Goal: Information Seeking & Learning: Learn about a topic

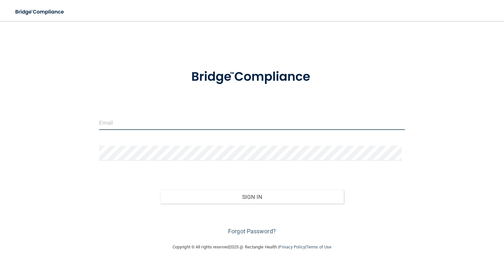
click at [107, 123] on input "email" at bounding box center [252, 122] width 306 height 15
type input "[EMAIL_ADDRESS][DOMAIN_NAME]"
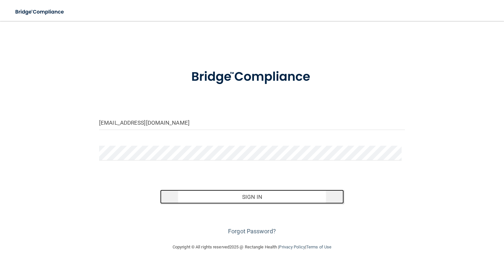
click at [244, 193] on button "Sign In" at bounding box center [252, 197] width 184 height 14
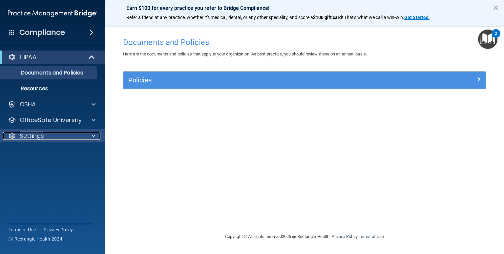
click at [58, 138] on div "Settings" at bounding box center [43, 136] width 81 height 8
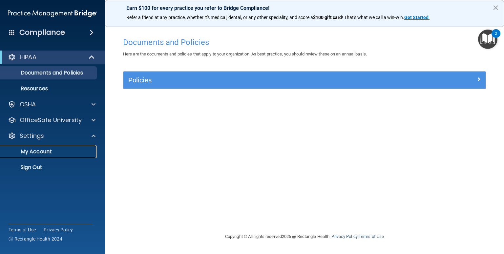
click at [53, 154] on p "My Account" at bounding box center [49, 151] width 90 height 7
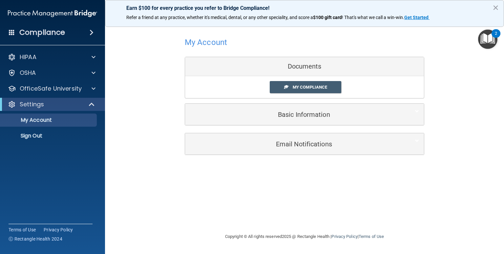
click at [140, 145] on div "My Account Documents My Compliance My Compliance My BAA Basic Information Full …" at bounding box center [304, 95] width 373 height 135
click at [10, 31] on span at bounding box center [12, 32] width 6 height 6
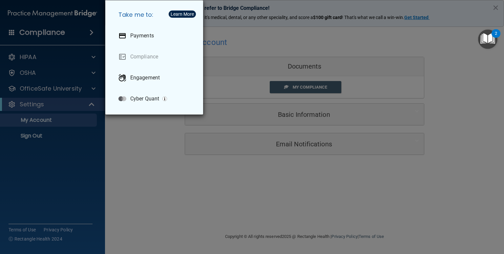
click at [10, 31] on div "Take me to: Payments Compliance Engagement Cyber Quant" at bounding box center [252, 127] width 504 height 254
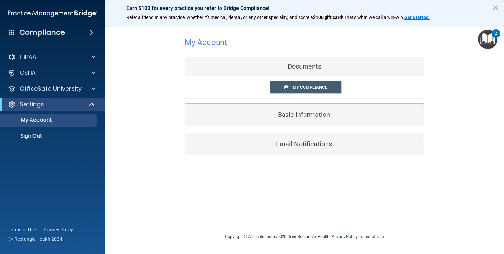
click at [81, 33] on div "Compliance" at bounding box center [52, 32] width 105 height 14
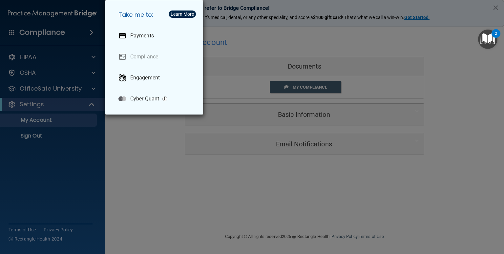
click at [13, 30] on div "Take me to: Payments Compliance Engagement Cyber Quant" at bounding box center [252, 127] width 504 height 254
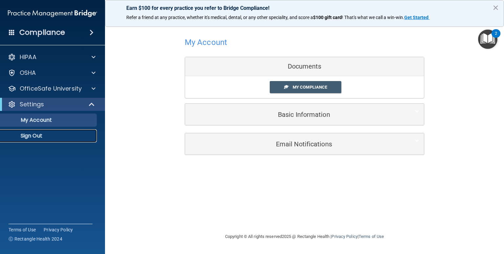
click at [37, 136] on p "Sign Out" at bounding box center [49, 136] width 90 height 7
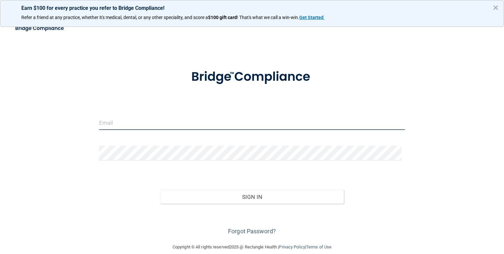
click at [111, 121] on input "email" at bounding box center [252, 122] width 306 height 15
type input "[EMAIL_ADDRESS][DOMAIN_NAME]"
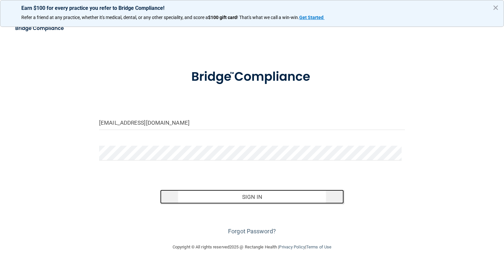
click at [201, 198] on button "Sign In" at bounding box center [252, 197] width 184 height 14
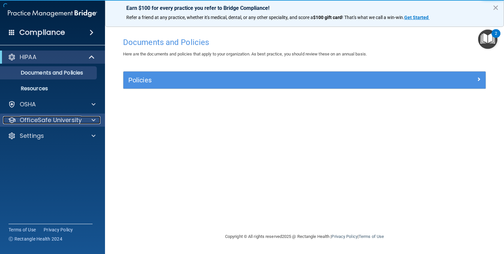
click at [93, 122] on span at bounding box center [94, 120] width 4 height 8
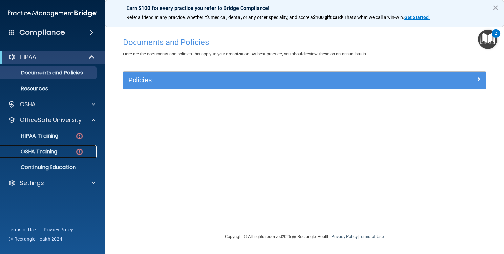
click at [52, 150] on p "OSHA Training" at bounding box center [30, 151] width 53 height 7
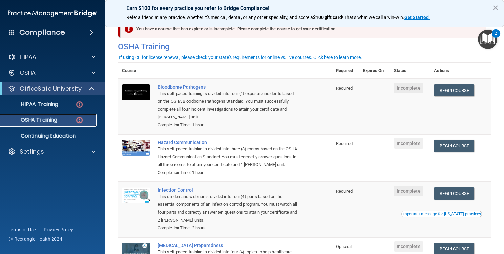
scroll to position [13, 0]
click at [447, 94] on link "Begin Course" at bounding box center [455, 90] width 40 height 12
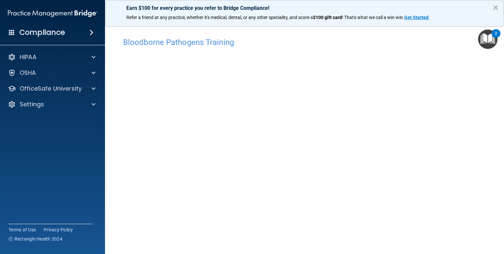
click at [496, 6] on button "×" at bounding box center [496, 7] width 6 height 11
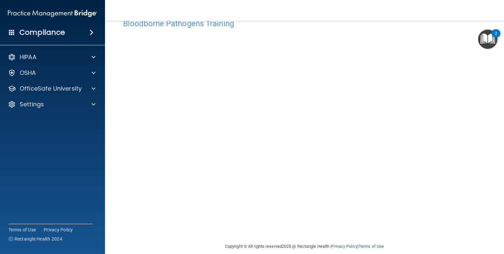
scroll to position [16, 0]
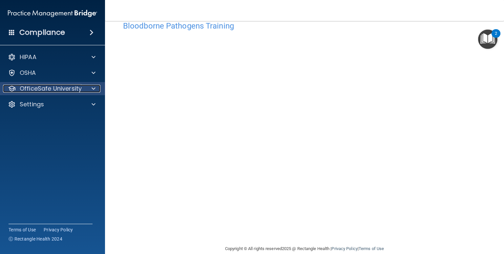
click at [90, 89] on div at bounding box center [92, 89] width 16 height 8
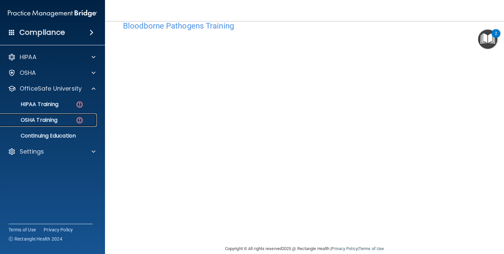
click at [68, 122] on div "OSHA Training" at bounding box center [49, 120] width 90 height 7
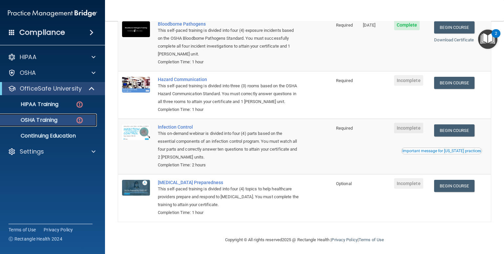
scroll to position [34, 0]
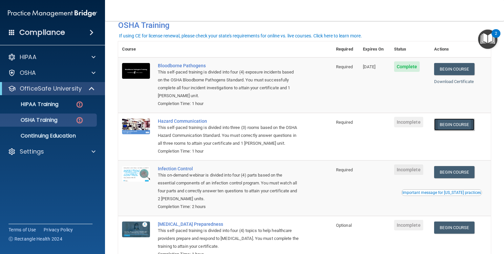
click at [450, 128] on link "Begin Course" at bounding box center [455, 125] width 40 height 12
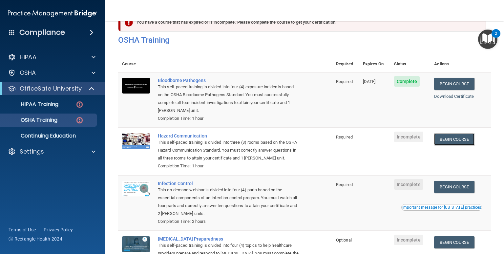
scroll to position [0, 0]
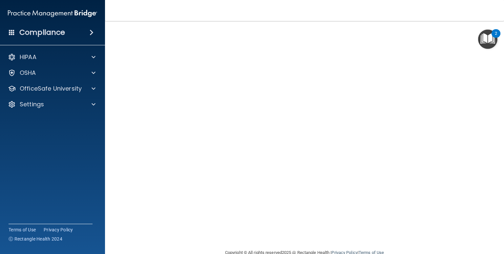
scroll to position [28, 0]
click at [91, 75] on div at bounding box center [92, 73] width 16 height 8
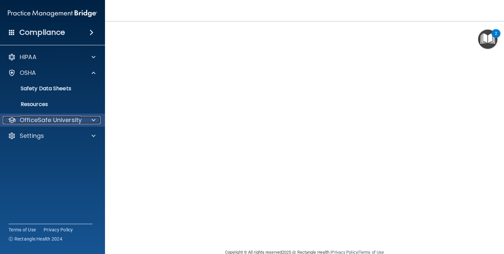
click at [88, 122] on div at bounding box center [92, 120] width 16 height 8
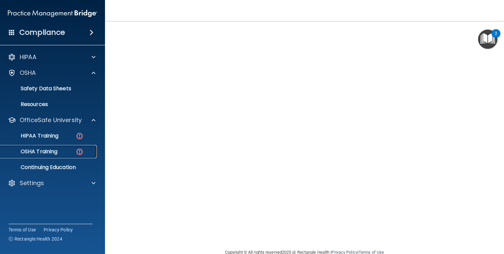
click at [76, 153] on img at bounding box center [80, 152] width 8 height 8
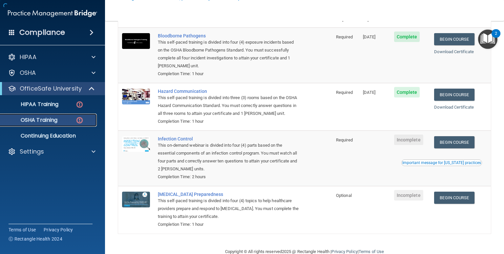
scroll to position [72, 0]
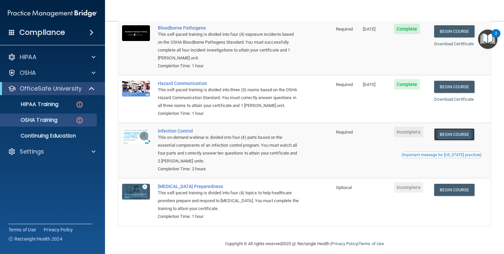
click at [436, 141] on link "Begin Course" at bounding box center [455, 134] width 40 height 12
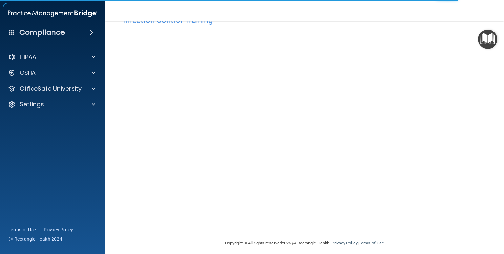
scroll to position [17, 0]
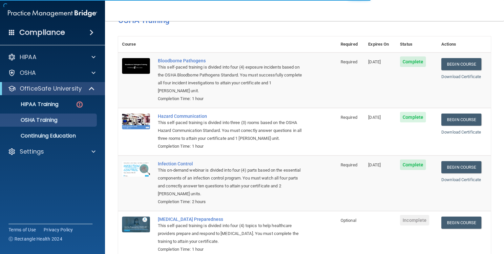
scroll to position [22, 0]
